Goal: Entertainment & Leisure: Browse casually

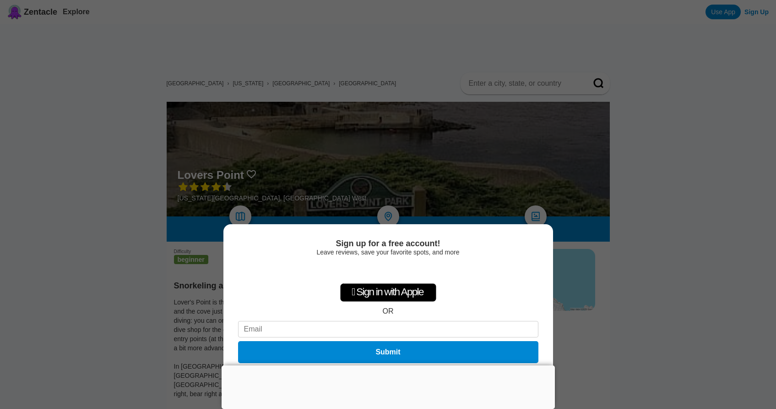
click at [382, 365] on div at bounding box center [388, 365] width 333 height 0
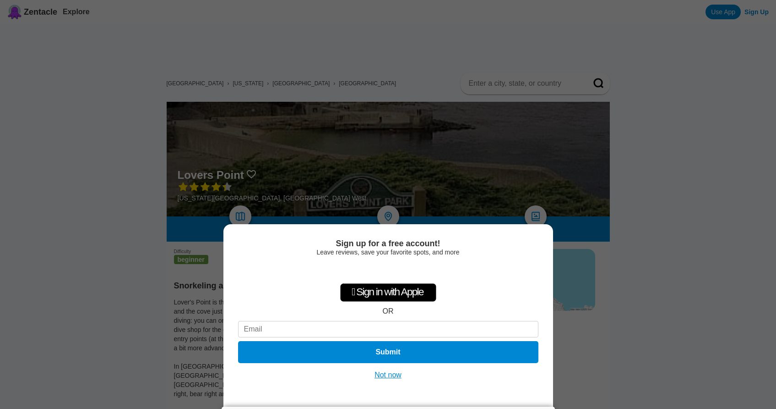
click at [396, 376] on button "Not now" at bounding box center [388, 374] width 33 height 9
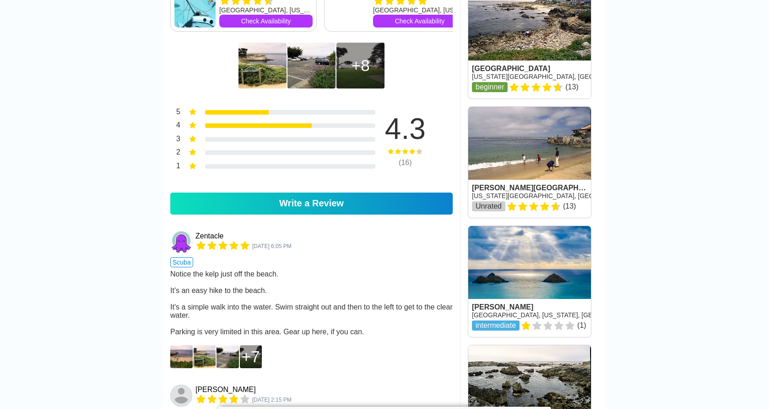
scroll to position [521, 0]
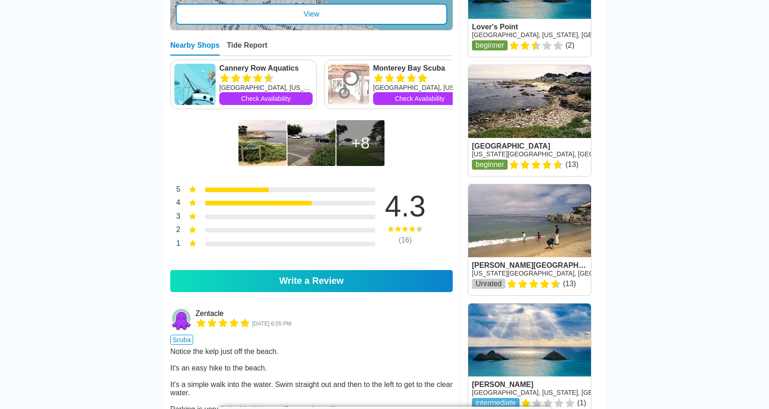
click at [241, 142] on img at bounding box center [263, 143] width 48 height 46
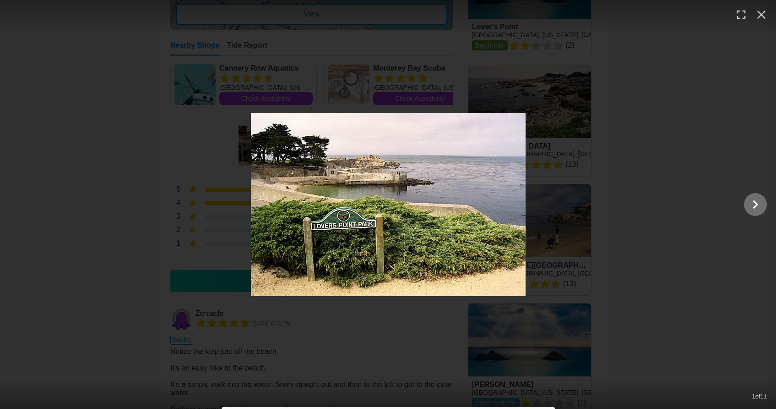
click at [760, 202] on icon "Show slide 2 of 11" at bounding box center [755, 204] width 17 height 22
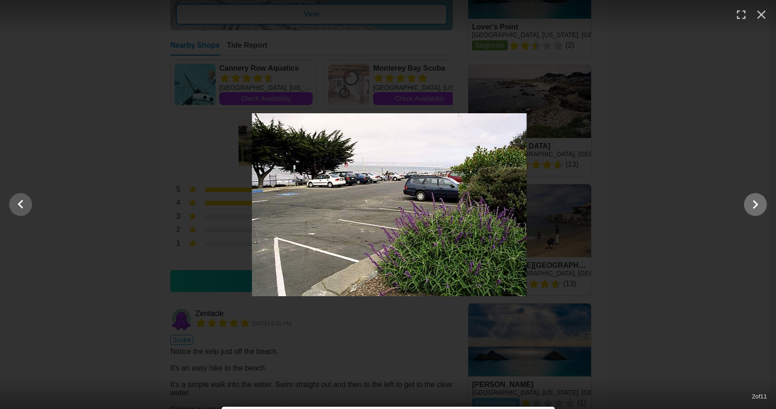
click at [760, 202] on icon "Show slide 3 of 11" at bounding box center [755, 204] width 17 height 22
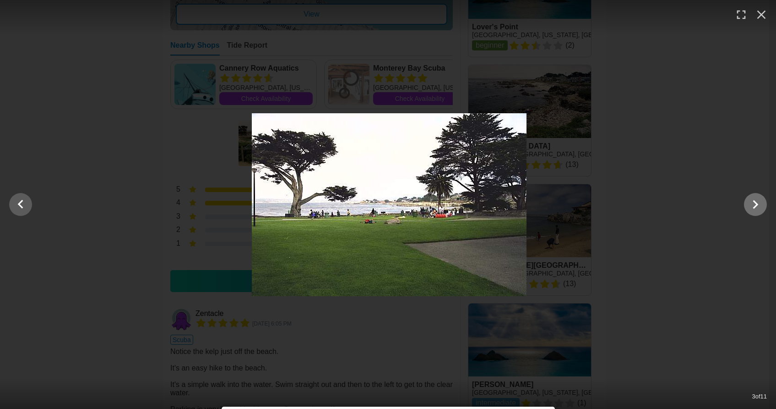
click at [760, 202] on icon "Show slide 4 of 11" at bounding box center [755, 204] width 17 height 22
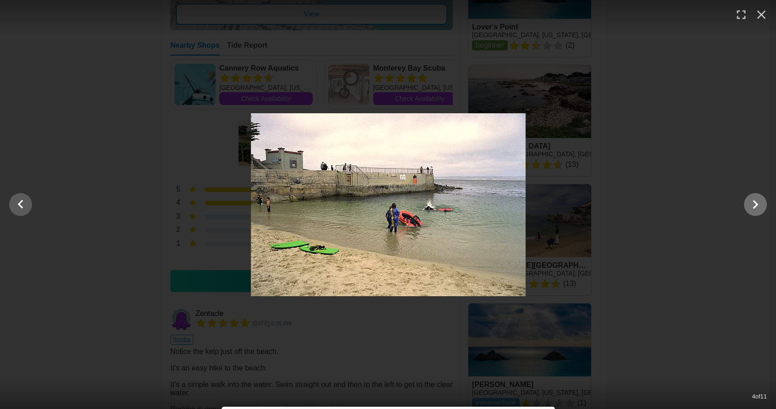
click at [760, 202] on icon "Show slide 5 of 11" at bounding box center [755, 204] width 17 height 22
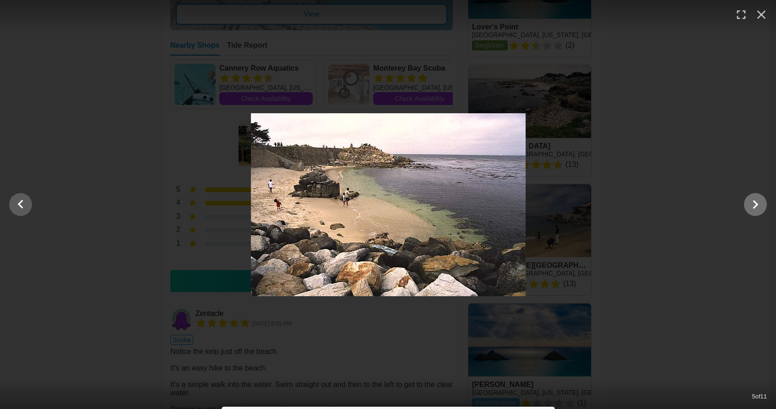
click at [760, 202] on icon "Show slide 6 of 11" at bounding box center [755, 204] width 17 height 22
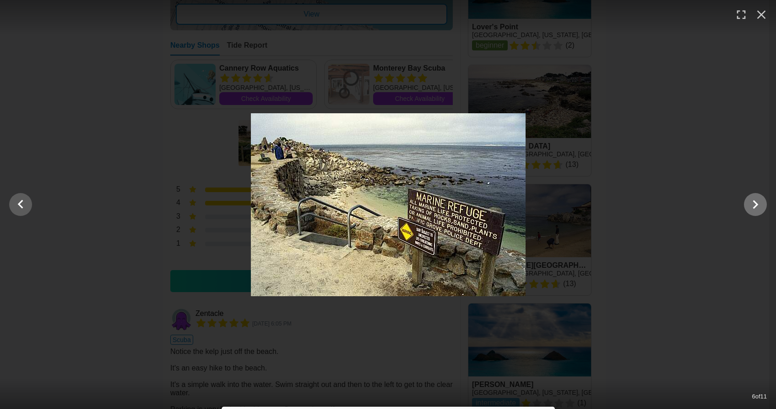
click at [752, 199] on icon "Show slide 7 of 11" at bounding box center [755, 204] width 17 height 22
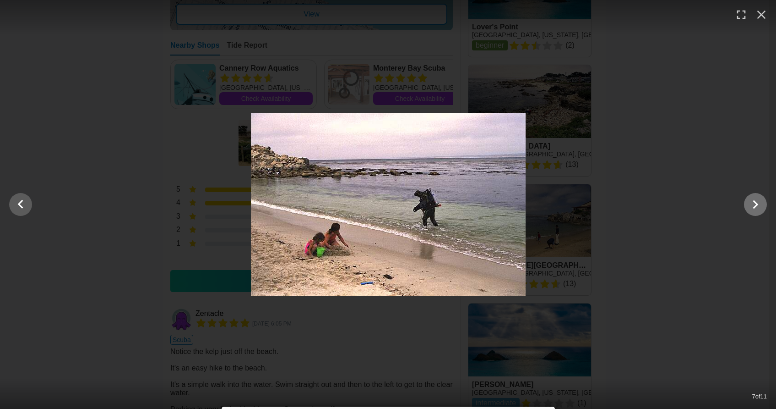
click at [752, 199] on icon "Show slide 8 of 11" at bounding box center [755, 204] width 17 height 22
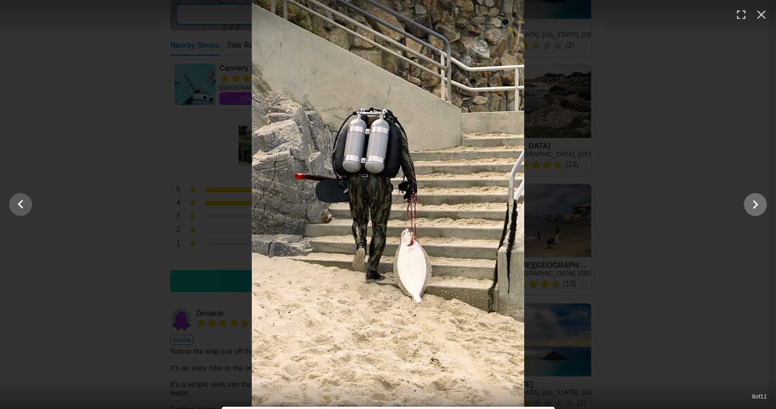
click at [757, 205] on icon "Show slide 9 of 11" at bounding box center [755, 204] width 5 height 9
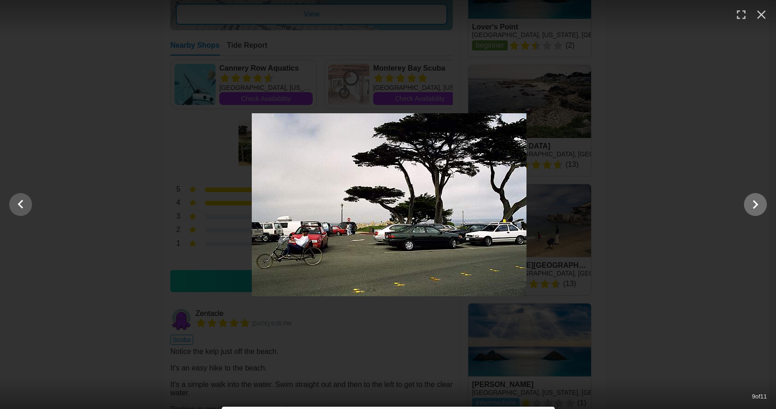
click at [757, 204] on icon "Show slide 10 of 11" at bounding box center [755, 204] width 5 height 9
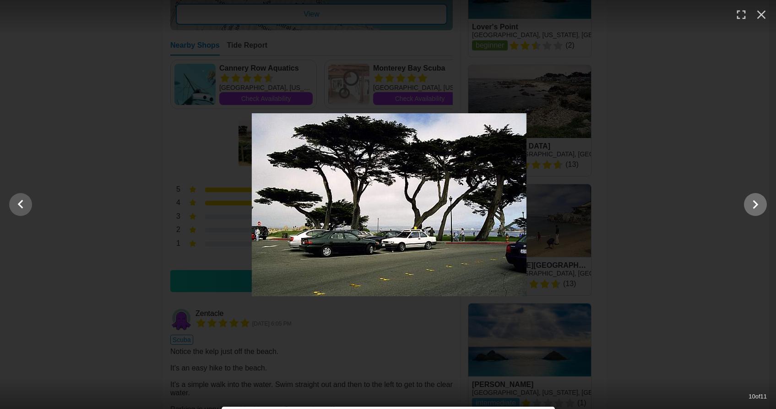
click at [757, 204] on icon "Show slide 11 of 11" at bounding box center [755, 204] width 5 height 9
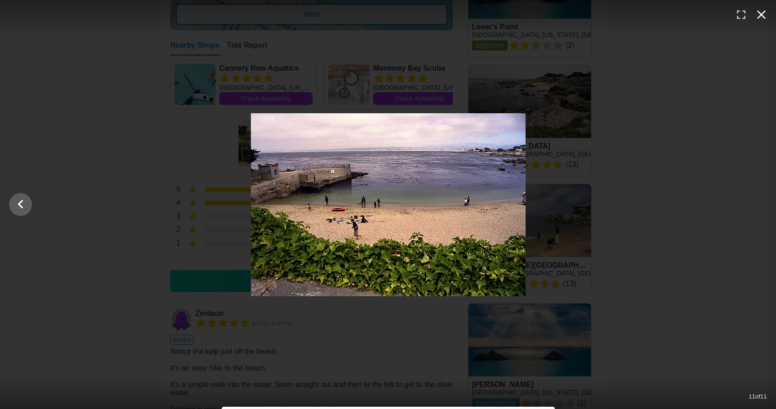
click at [760, 18] on icon "button" at bounding box center [761, 14] width 15 height 15
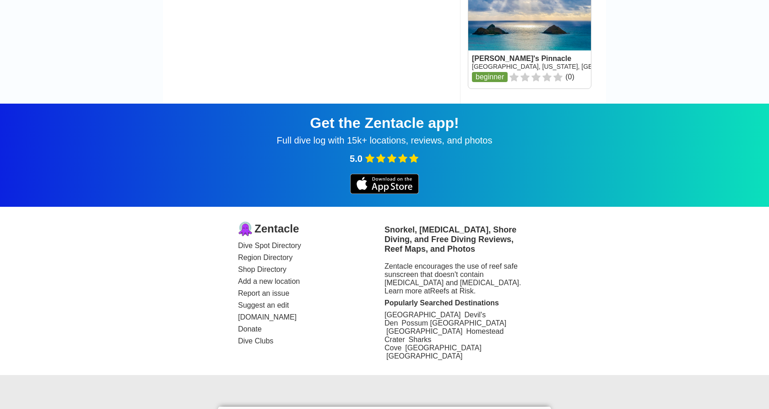
scroll to position [1567, 0]
